Goal: Find specific page/section

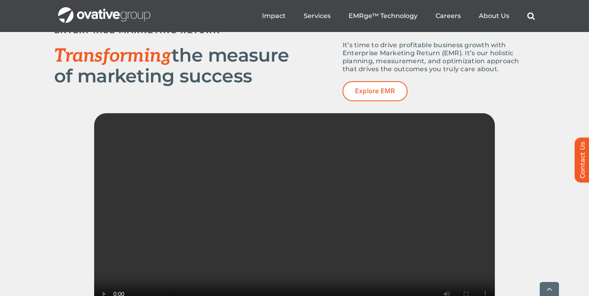
scroll to position [1091, 0]
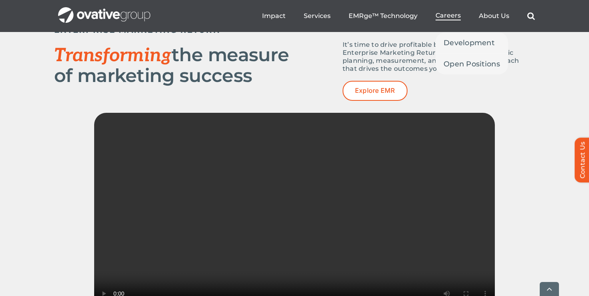
click at [457, 12] on span "Careers" at bounding box center [447, 16] width 25 height 8
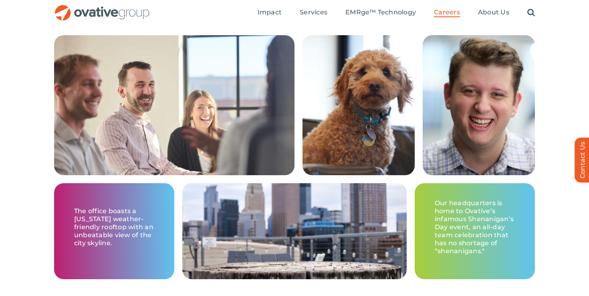
scroll to position [1228, 0]
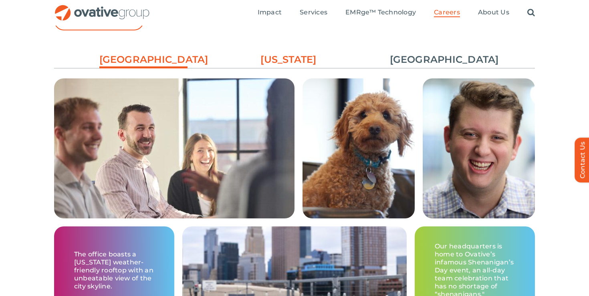
click at [282, 63] on link "[US_STATE]" at bounding box center [288, 60] width 88 height 14
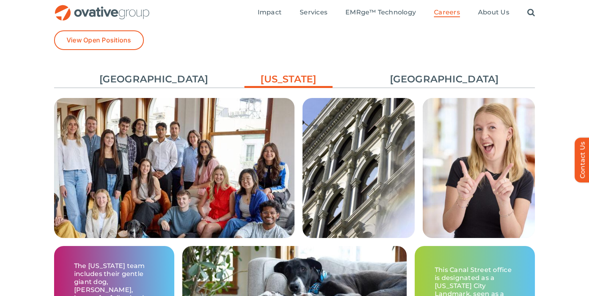
scroll to position [1207, 0]
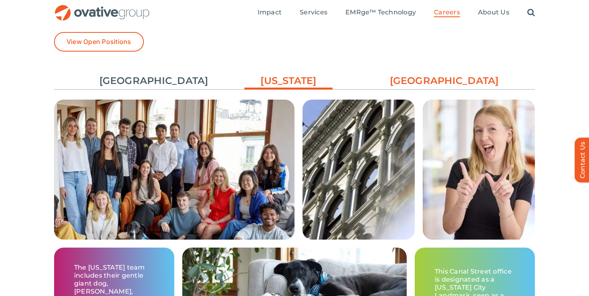
click at [435, 83] on link "[GEOGRAPHIC_DATA]" at bounding box center [434, 81] width 88 height 14
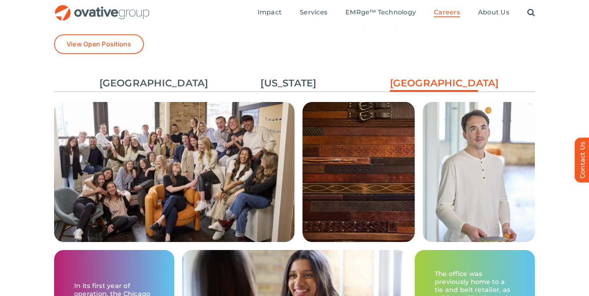
scroll to position [1192, 0]
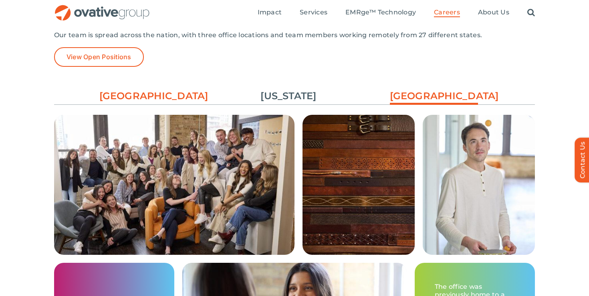
click at [156, 93] on link "[GEOGRAPHIC_DATA]" at bounding box center [143, 96] width 88 height 14
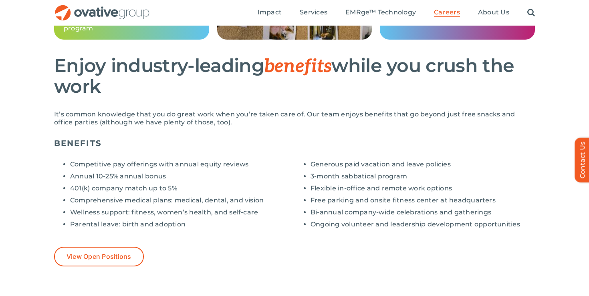
scroll to position [556, 0]
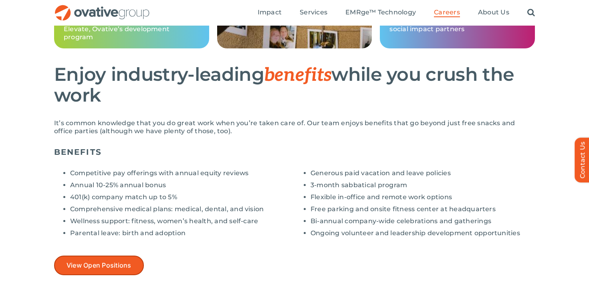
click at [102, 270] on link "View Open Positions" at bounding box center [99, 266] width 90 height 20
